Goal: Find specific page/section: Find specific page/section

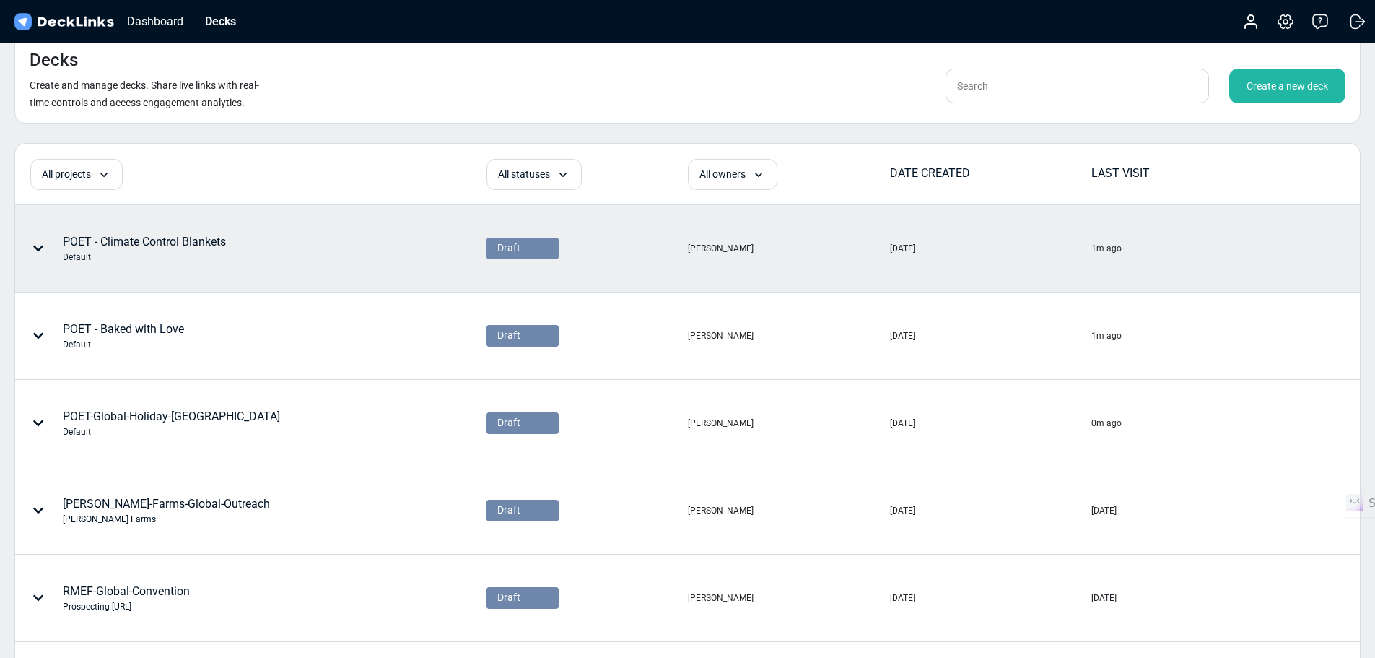
click at [162, 244] on div "POET - Climate Control Blankets Default" at bounding box center [144, 248] width 163 height 30
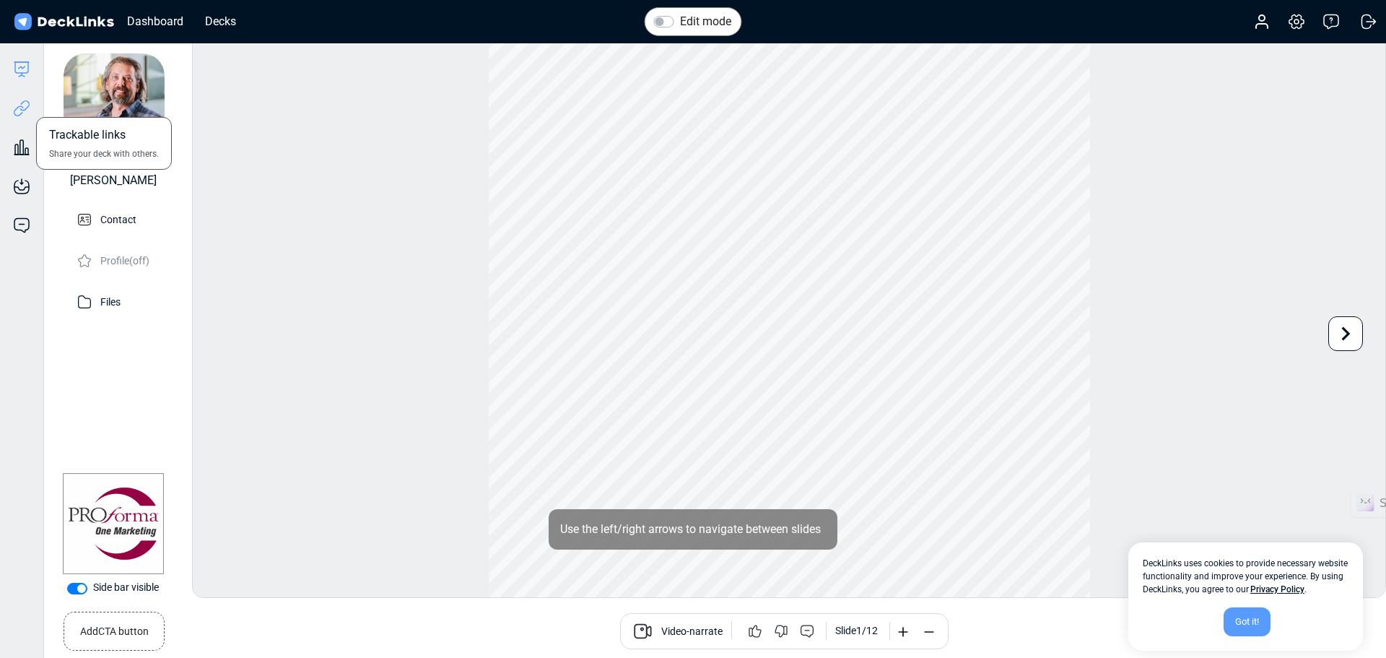
click at [25, 113] on icon at bounding box center [21, 108] width 17 height 17
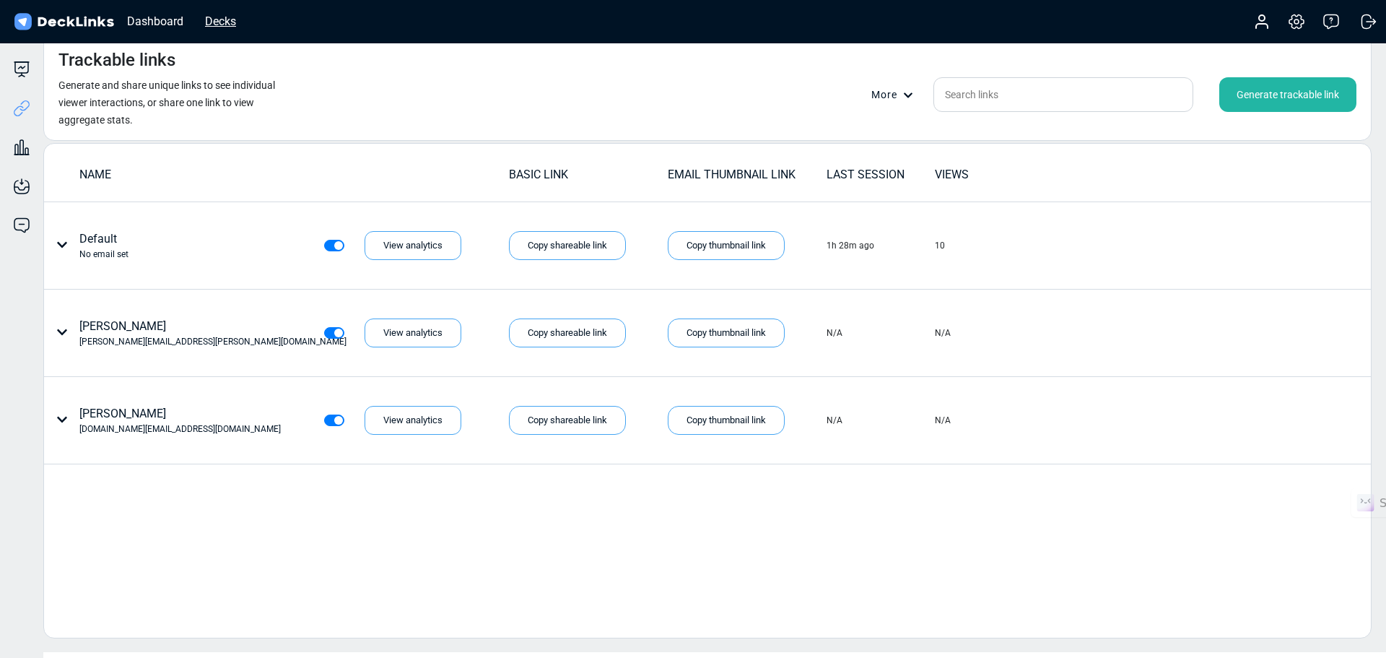
click at [229, 21] on div "Decks" at bounding box center [220, 21] width 45 height 18
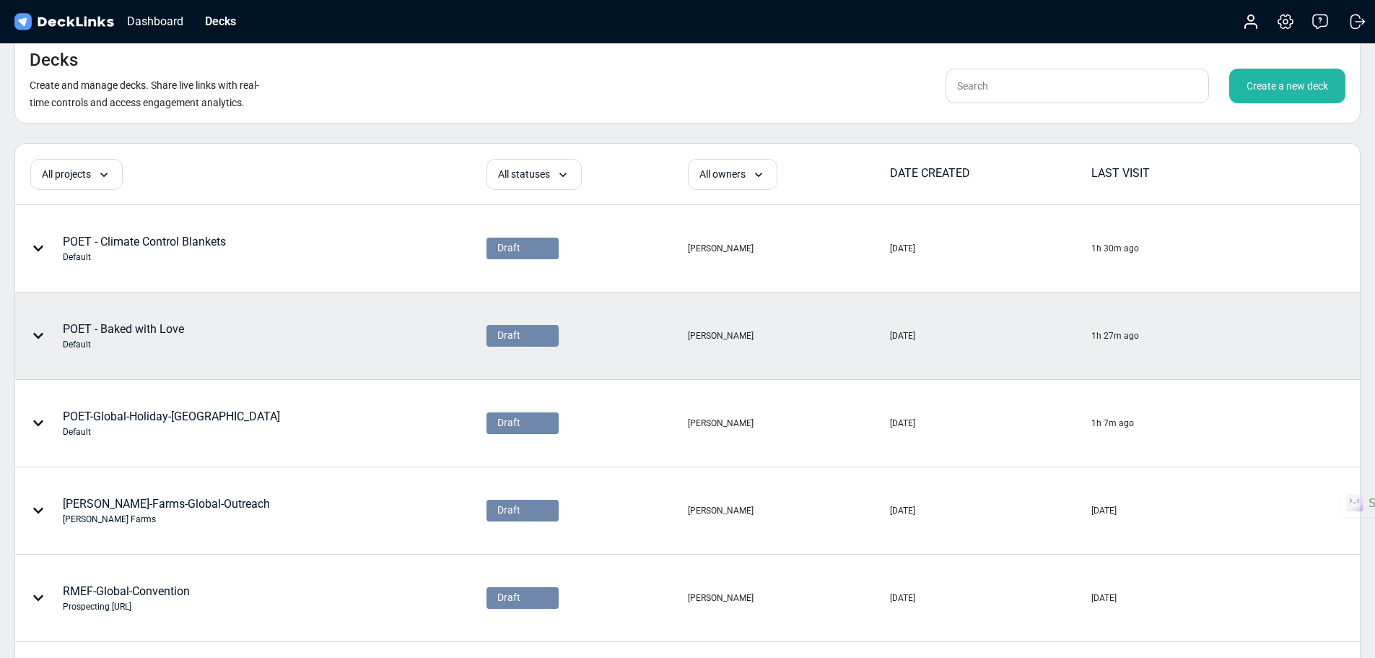
click at [135, 329] on div "POET - Baked with Love Default" at bounding box center [123, 336] width 121 height 30
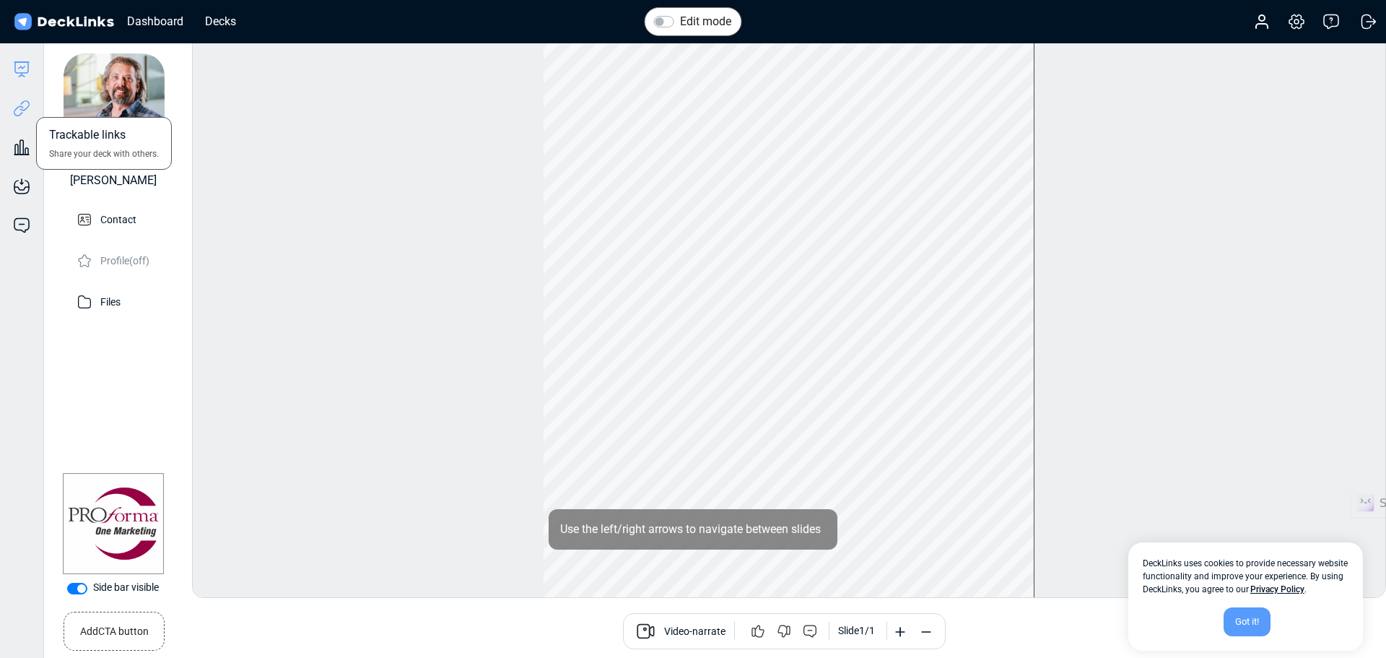
click at [22, 110] on icon at bounding box center [24, 105] width 10 height 11
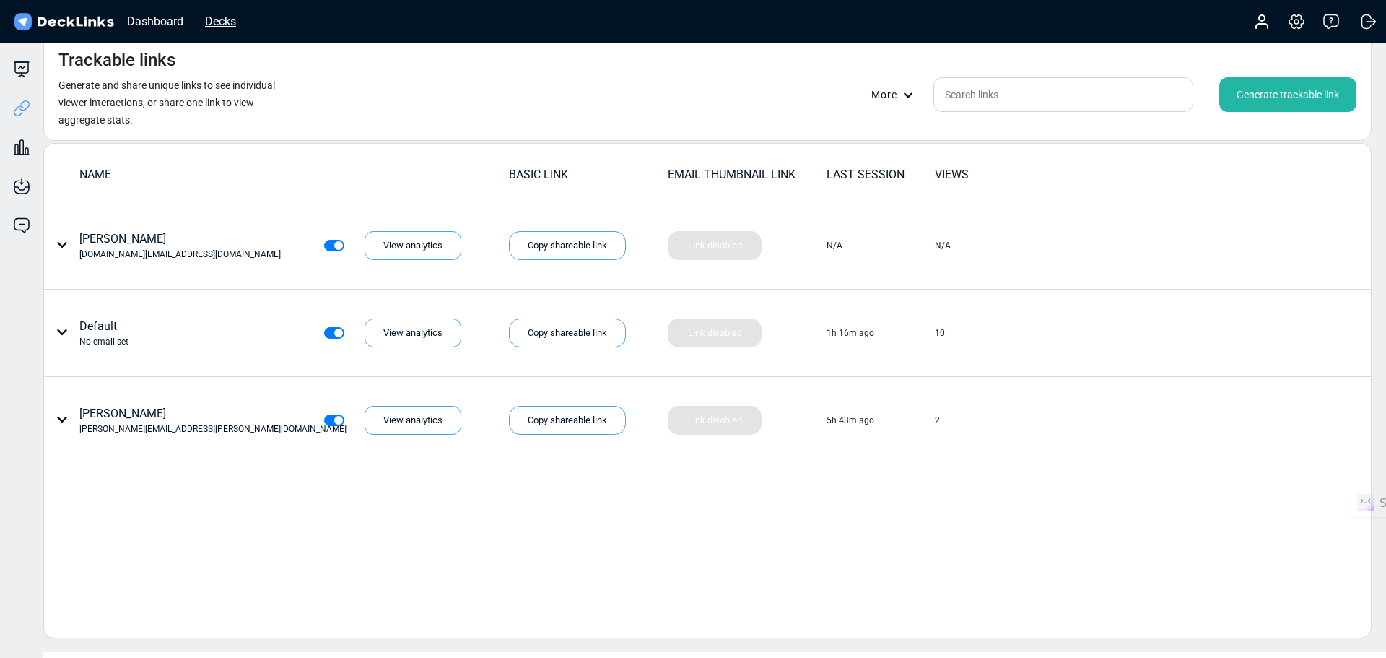
click at [218, 21] on div "Decks" at bounding box center [220, 21] width 45 height 18
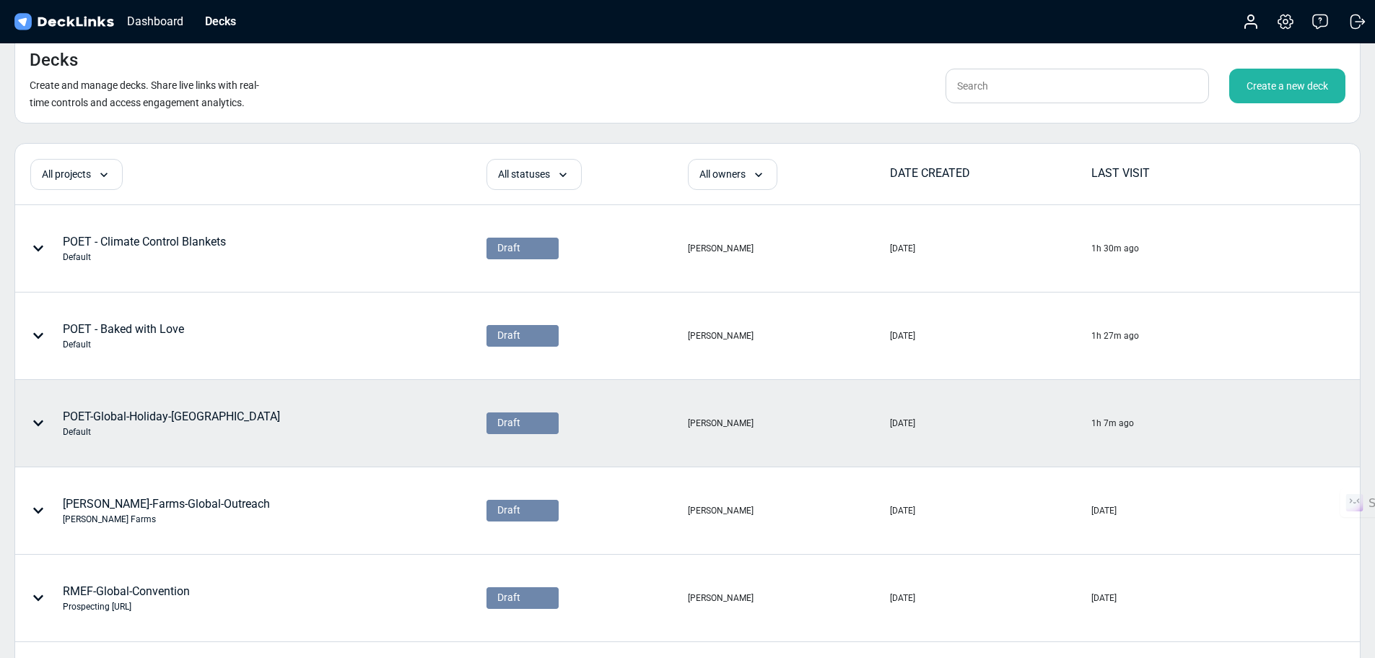
click at [110, 419] on div "POET-Global-Holiday-US Default" at bounding box center [171, 423] width 217 height 30
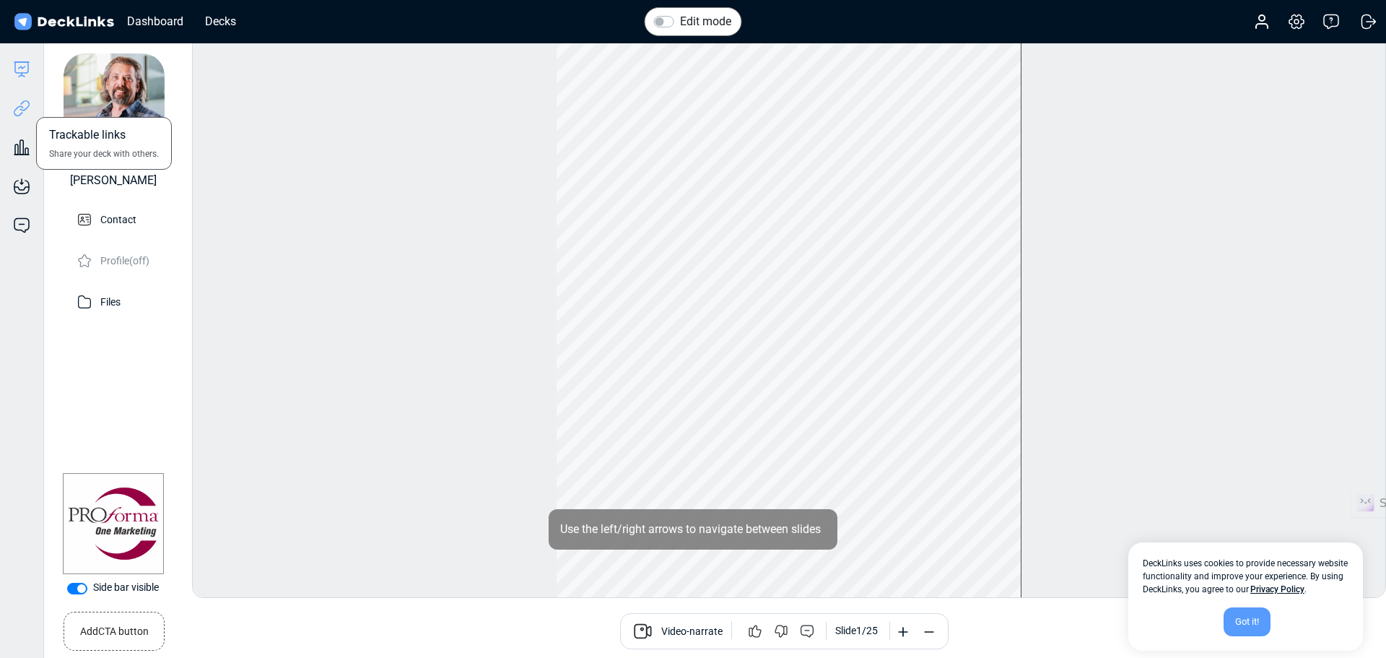
click at [24, 109] on icon at bounding box center [21, 108] width 17 height 17
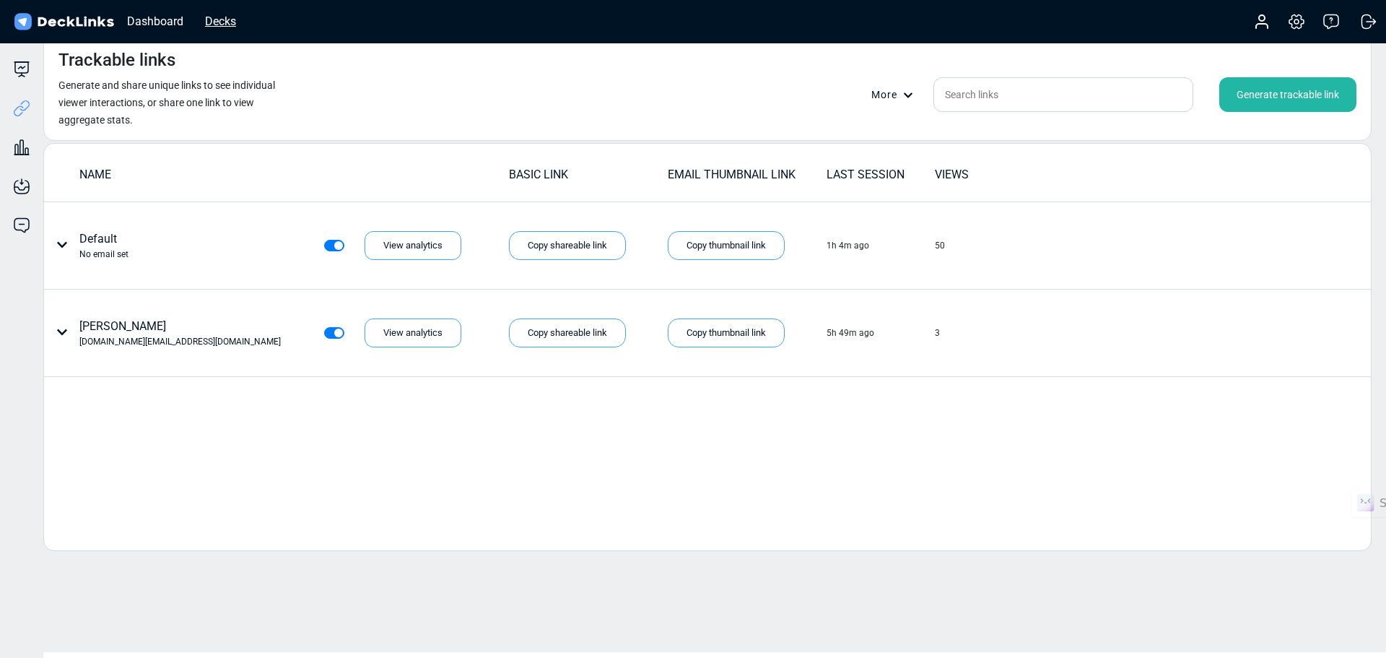
click at [219, 19] on div "Decks" at bounding box center [220, 21] width 45 height 18
